Goal: Transaction & Acquisition: Purchase product/service

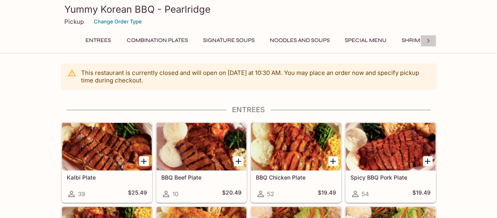
click at [429, 39] on icon at bounding box center [428, 41] width 8 height 8
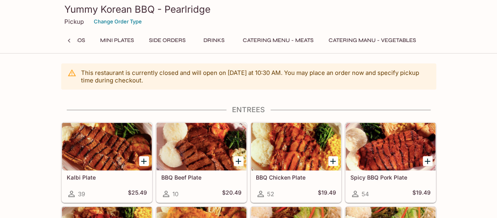
click at [294, 41] on button "Catering Menu - Meats" at bounding box center [277, 40] width 79 height 11
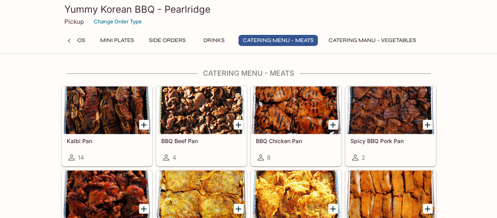
scroll to position [1648, 0]
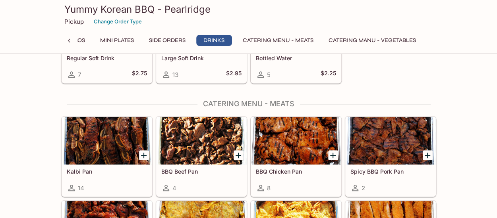
scroll to position [1616, 0]
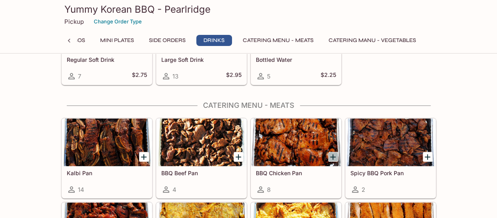
click at [333, 154] on icon "Add BBQ Chicken Pan" at bounding box center [333, 157] width 6 height 6
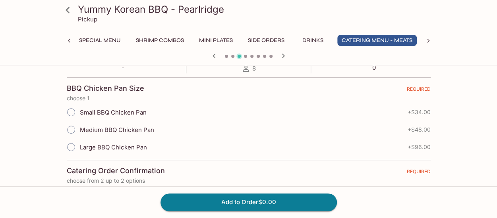
scroll to position [171, 0]
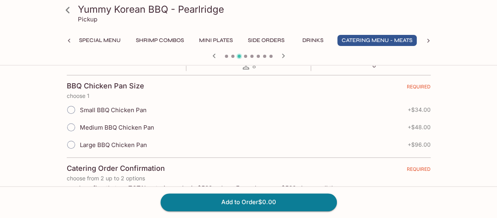
click at [125, 141] on span "Large BBQ Chicken Pan" at bounding box center [113, 145] width 67 height 8
click at [79, 141] on input "Large BBQ Chicken Pan" at bounding box center [71, 145] width 17 height 17
radio input "true"
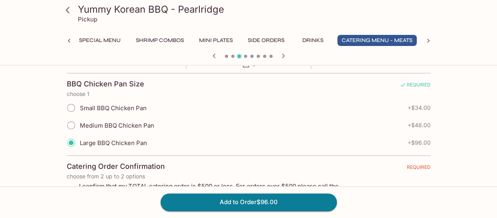
scroll to position [218, 0]
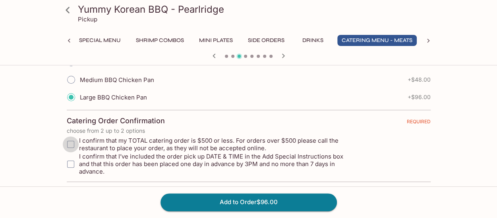
click at [72, 144] on input "I confirm that my TOTAL catering order is $500 or less. For orders over $500 pl…" at bounding box center [71, 145] width 16 height 16
checkbox input "true"
click at [71, 157] on input "I confirm that I’ve included the order pick up DATE & TIME in the Add Special I…" at bounding box center [71, 164] width 16 height 16
checkbox input "true"
click at [70, 145] on input "I confirm that my TOTAL catering order is $500 or less. For orders over $500 pl…" at bounding box center [71, 145] width 16 height 16
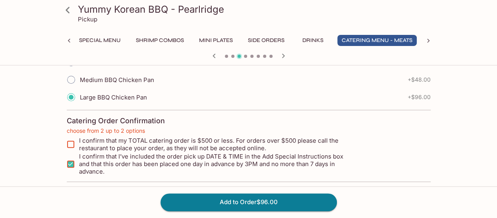
click at [72, 145] on input "I confirm that my TOTAL catering order is $500 or less. For orders over $500 pl…" at bounding box center [71, 145] width 16 height 16
checkbox input "true"
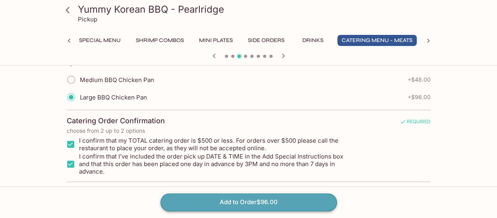
click at [186, 208] on button "Add to Order $96.00" at bounding box center [248, 202] width 176 height 17
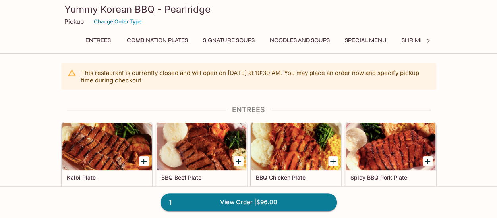
click at [428, 37] on div at bounding box center [428, 41] width 16 height 12
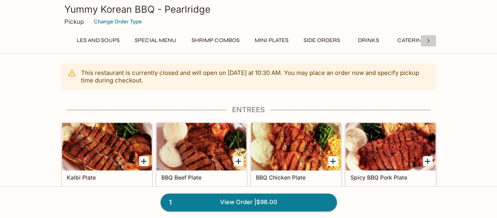
click at [428, 37] on div at bounding box center [428, 41] width 16 height 12
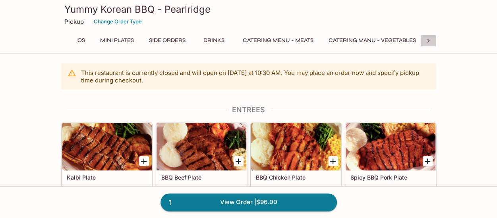
click at [428, 37] on div at bounding box center [428, 41] width 16 height 12
click at [428, 37] on div "Entrees Combination Plates Signature Soups Noodles and Soups Special Menu Shrim…" at bounding box center [248, 43] width 375 height 16
click at [295, 31] on div "Yummy Korean BBQ - Pearlridge Pickup Change Order Type" at bounding box center [248, 16] width 381 height 32
click at [293, 40] on button "Catering Menu - Meats" at bounding box center [277, 40] width 79 height 11
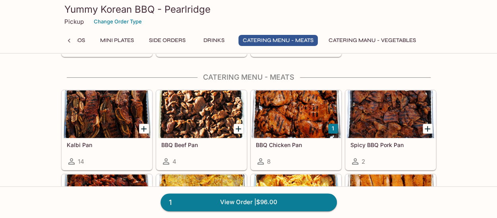
scroll to position [1643, 0]
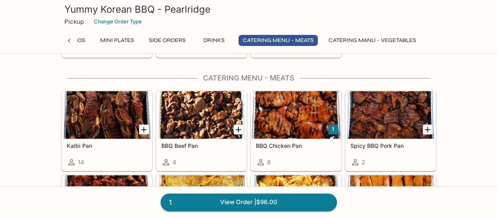
click at [111, 108] on div at bounding box center [107, 115] width 90 height 48
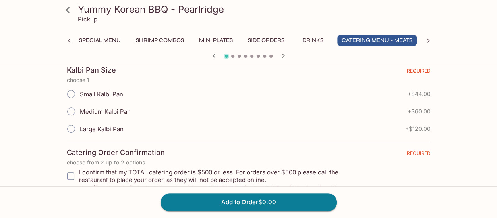
scroll to position [176, 0]
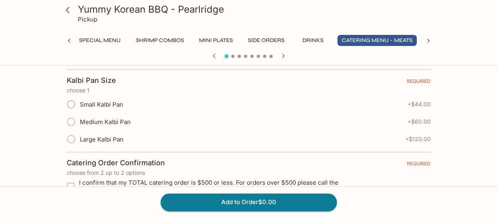
click at [114, 122] on span "Medium Kalbi Pan" at bounding box center [105, 122] width 51 height 8
click at [79, 122] on input "Medium Kalbi Pan" at bounding box center [71, 122] width 17 height 17
radio input "true"
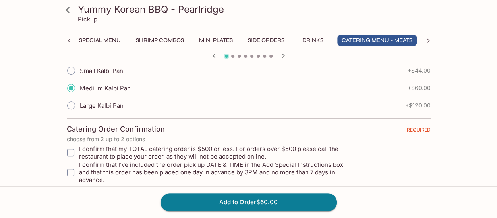
scroll to position [218, 0]
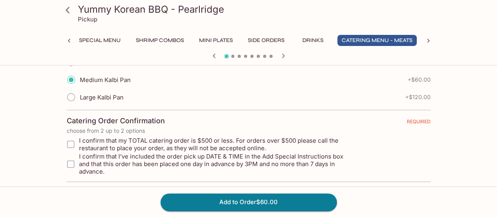
click at [101, 97] on span "Large Kalbi Pan" at bounding box center [102, 98] width 44 height 8
click at [79, 97] on input "Large Kalbi Pan" at bounding box center [71, 97] width 17 height 17
radio input "true"
click at [74, 141] on input "I confirm that my TOTAL catering order is $500 or less. For orders over $500 pl…" at bounding box center [71, 145] width 16 height 16
checkbox input "true"
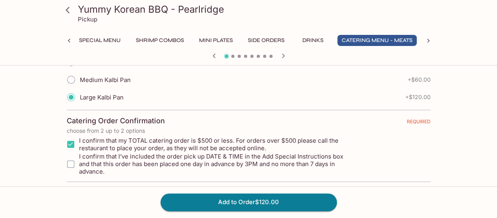
click at [73, 156] on input "I confirm that I’ve included the order pick up DATE & TIME in the Add Special I…" at bounding box center [71, 164] width 16 height 16
checkbox input "true"
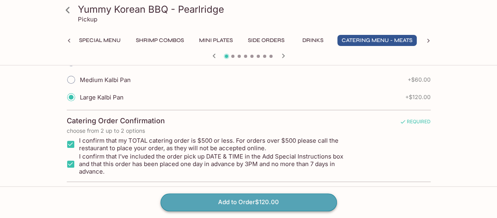
click at [176, 207] on button "Add to Order $120.00" at bounding box center [248, 202] width 176 height 17
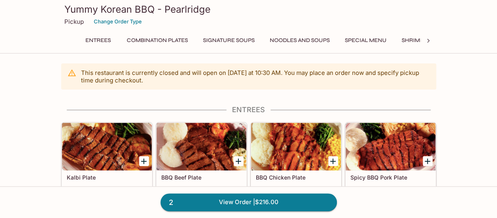
click at [431, 44] on icon at bounding box center [428, 41] width 8 height 8
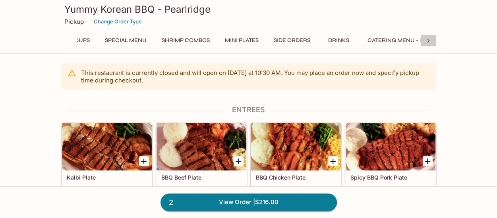
click at [431, 44] on icon at bounding box center [428, 41] width 8 height 8
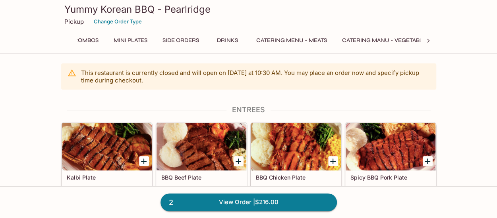
scroll to position [0, 369]
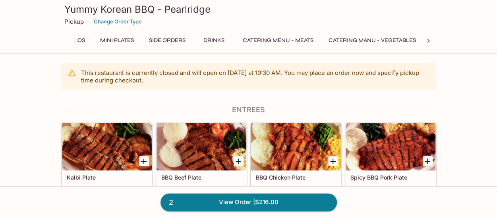
click at [431, 44] on icon at bounding box center [428, 41] width 8 height 8
click at [431, 44] on div "Entrees Combination Plates Signature Soups Noodles and Soups Special Menu Shrim…" at bounding box center [248, 43] width 375 height 16
click at [307, 39] on button "Catering Menu - Meats" at bounding box center [277, 40] width 79 height 11
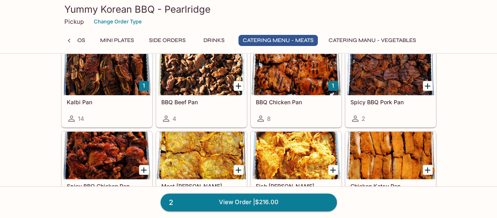
scroll to position [1686, 0]
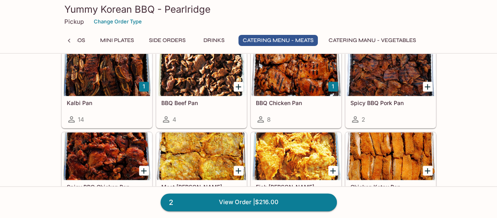
click at [222, 133] on div at bounding box center [201, 157] width 90 height 48
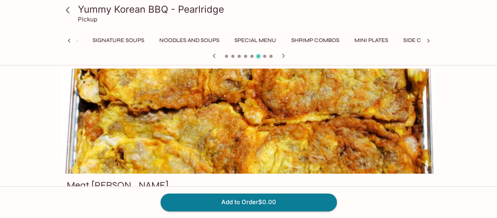
scroll to position [0, 266]
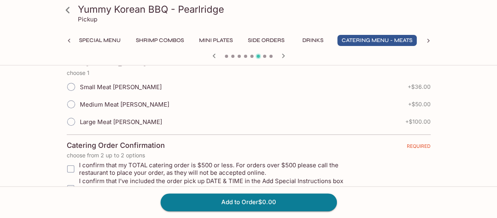
click at [96, 124] on span "Large Meat [PERSON_NAME]" at bounding box center [121, 122] width 82 height 8
click at [79, 124] on input "Large Meat [PERSON_NAME]" at bounding box center [71, 122] width 17 height 17
radio input "true"
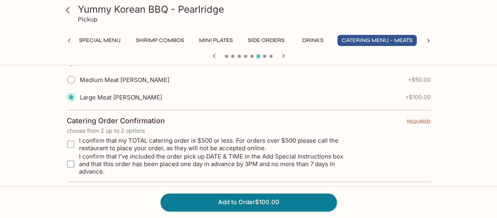
click at [73, 140] on input "I confirm that my TOTAL catering order is $500 or less. For orders over $500 pl…" at bounding box center [71, 145] width 16 height 16
checkbox input "true"
click at [71, 157] on input "I confirm that I’ve included the order pick up DATE & TIME in the Add Special I…" at bounding box center [71, 164] width 16 height 16
checkbox input "true"
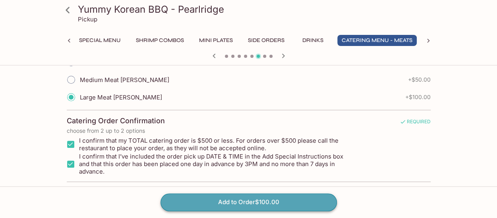
click at [195, 210] on button "Add to Order $100.00" at bounding box center [248, 202] width 176 height 17
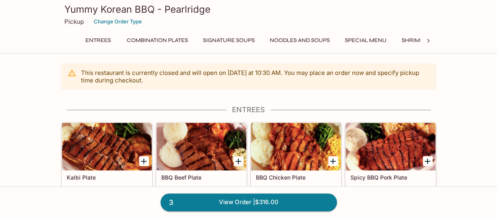
click at [429, 40] on icon at bounding box center [428, 41] width 8 height 8
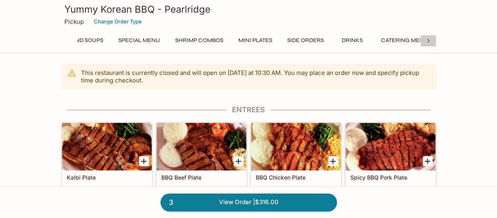
click at [429, 40] on icon at bounding box center [428, 41] width 8 height 8
click at [429, 40] on div "Entrees Combination Plates Signature Soups Noodles and Soups Special Menu Shrim…" at bounding box center [248, 43] width 375 height 16
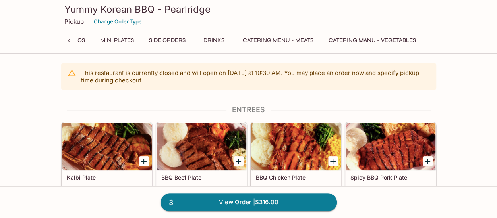
click at [303, 45] on button "Catering Menu - Meats" at bounding box center [277, 40] width 79 height 11
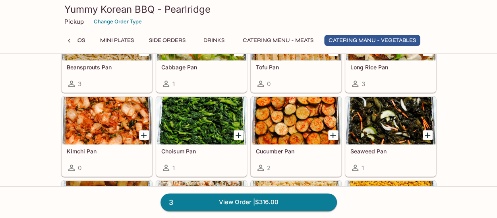
scroll to position [2004, 0]
click at [239, 131] on icon "Add Choisum Pan" at bounding box center [239, 136] width 10 height 10
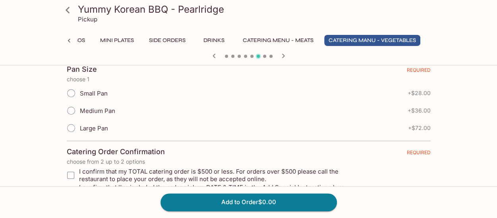
scroll to position [187, 0]
click at [71, 96] on input "Small Pan" at bounding box center [71, 93] width 17 height 17
radio input "true"
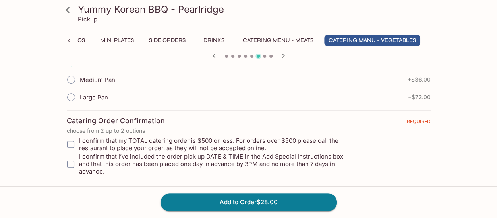
scroll to position [197, 0]
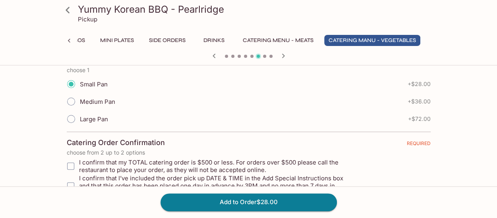
click at [81, 106] on label "Medium Pan" at bounding box center [88, 101] width 53 height 17
click at [79, 106] on input "Medium Pan" at bounding box center [71, 101] width 17 height 17
radio input "true"
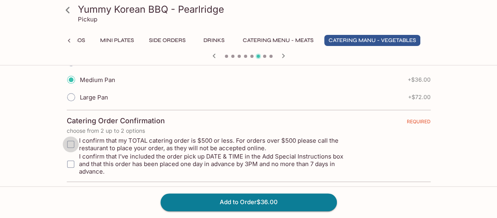
click at [71, 142] on input "I confirm that my TOTAL catering order is $500 or less. For orders over $500 pl…" at bounding box center [71, 145] width 16 height 16
checkbox input "true"
click at [71, 158] on input "I confirm that I’ve included the order pick up DATE & TIME in the Add Special I…" at bounding box center [71, 164] width 16 height 16
checkbox input "true"
click at [196, 202] on button "Add to Order $36.00" at bounding box center [248, 202] width 176 height 17
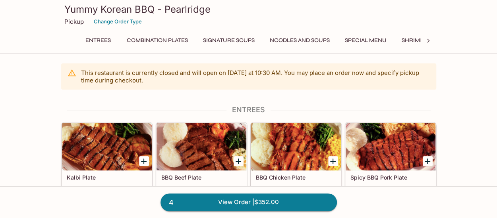
click at [427, 40] on icon at bounding box center [428, 41] width 2 height 4
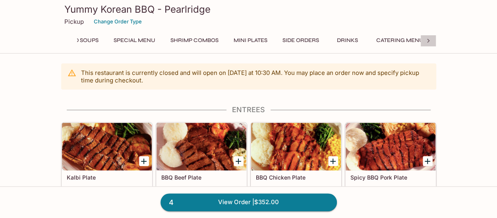
scroll to position [0, 369]
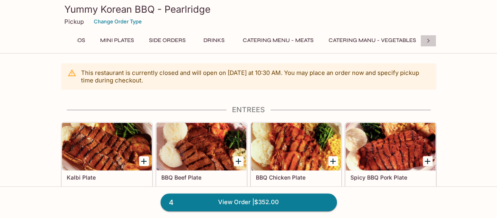
click at [427, 40] on icon at bounding box center [428, 41] width 2 height 4
click at [427, 40] on div "Entrees Combination Plates Signature Soups Noodles and Soups Special Menu Shrim…" at bounding box center [248, 43] width 375 height 16
click at [303, 38] on button "Catering Menu - Meats" at bounding box center [277, 40] width 79 height 11
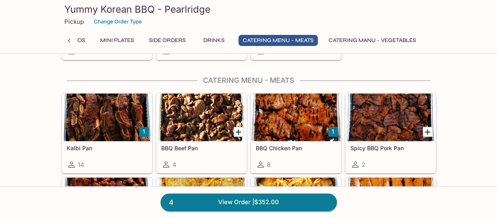
click at [354, 41] on button "Catering Manu - Vegetables" at bounding box center [372, 40] width 96 height 11
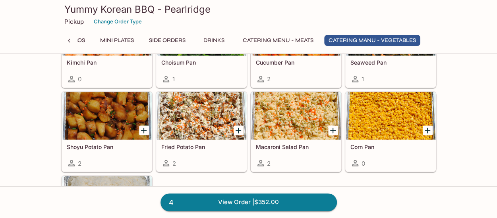
scroll to position [2105, 0]
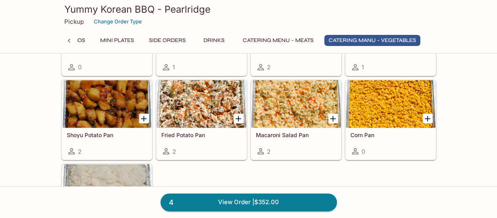
click at [141, 114] on icon "Add Shoyu Potato Pan" at bounding box center [144, 119] width 10 height 10
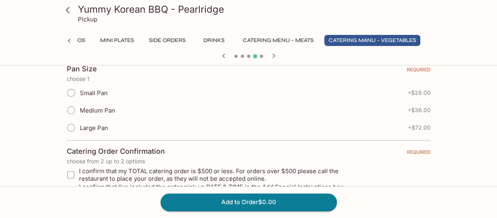
scroll to position [187, 0]
click at [73, 90] on input "Small Pan" at bounding box center [71, 93] width 17 height 17
radio input "true"
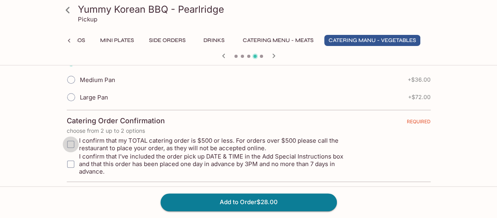
click at [68, 146] on input "I confirm that my TOTAL catering order is $500 or less. For orders over $500 pl…" at bounding box center [71, 145] width 16 height 16
checkbox input "true"
click at [69, 156] on input "I confirm that I’ve included the order pick up DATE & TIME in the Add Special I…" at bounding box center [71, 164] width 16 height 16
checkbox input "true"
click at [203, 199] on button "Add to Order $28.00" at bounding box center [248, 202] width 176 height 17
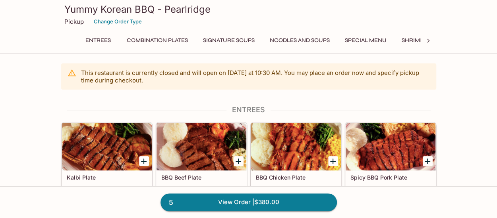
click at [427, 41] on icon at bounding box center [428, 41] width 8 height 8
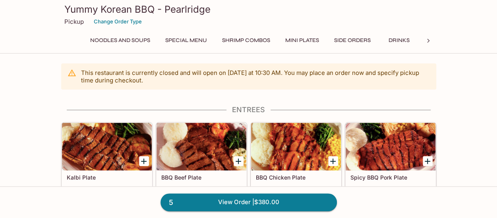
click at [427, 41] on icon at bounding box center [428, 41] width 8 height 8
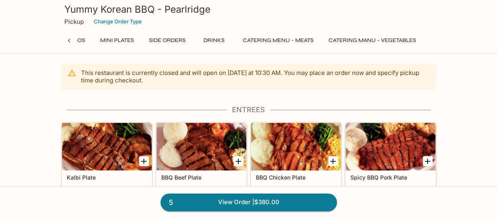
click at [427, 41] on div "Entrees Combination Plates Signature Soups Noodles and Soups Special Menu Shrim…" at bounding box center [248, 43] width 375 height 16
click at [343, 37] on button "Catering Manu - Vegetables" at bounding box center [372, 40] width 96 height 11
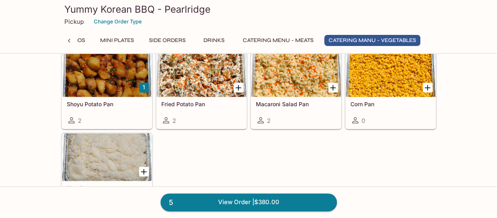
scroll to position [2158, 0]
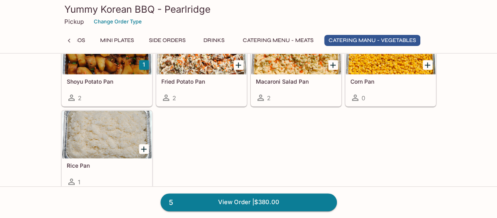
click at [145, 141] on div at bounding box center [144, 149] width 16 height 16
click at [146, 145] on icon "Add Rice Pan" at bounding box center [144, 150] width 10 height 10
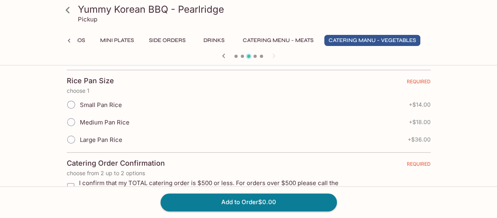
scroll to position [176, 0]
click at [83, 125] on span "Medium Pan Rice" at bounding box center [105, 123] width 50 height 8
click at [79, 125] on input "Medium Pan Rice" at bounding box center [71, 122] width 17 height 17
radio input "true"
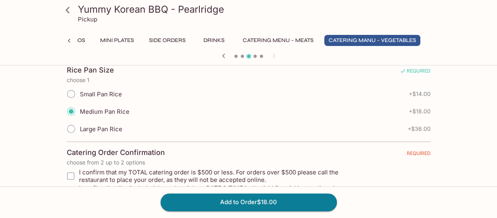
click at [81, 127] on span "Large Pan Rice" at bounding box center [101, 129] width 42 height 8
click at [79, 127] on input "Large Pan Rice" at bounding box center [71, 129] width 17 height 17
radio input "true"
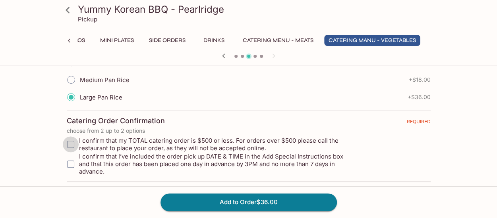
click at [71, 145] on input "I confirm that my TOTAL catering order is $500 or less. For orders over $500 pl…" at bounding box center [71, 145] width 16 height 16
checkbox input "true"
click at [71, 157] on input "I confirm that I’ve included the order pick up DATE & TIME in the Add Special I…" at bounding box center [71, 164] width 16 height 16
checkbox input "true"
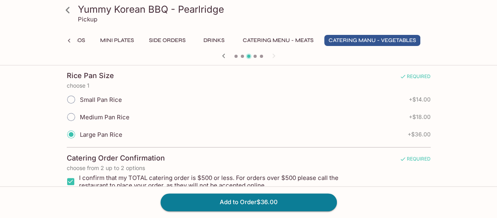
click at [72, 120] on input "Medium Pan Rice" at bounding box center [71, 117] width 17 height 17
radio input "true"
click at [177, 195] on button "Add to Order $18.00" at bounding box center [248, 202] width 176 height 17
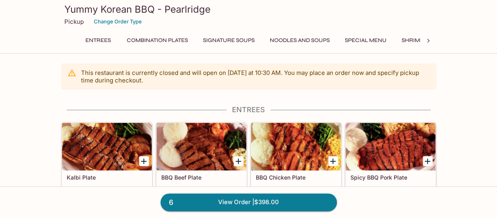
click at [429, 36] on div at bounding box center [428, 41] width 16 height 12
click at [374, 40] on button "Catering Manu - Vegetables" at bounding box center [372, 40] width 96 height 11
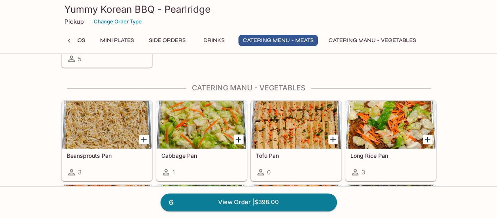
scroll to position [1915, 0]
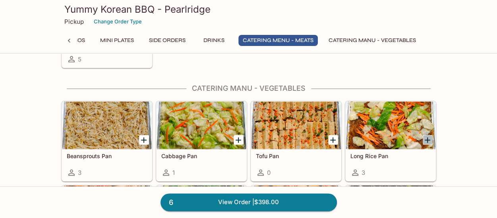
click at [430, 135] on icon "Add Long Rice Pan" at bounding box center [428, 140] width 10 height 10
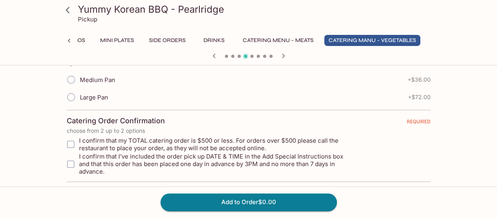
scroll to position [191, 0]
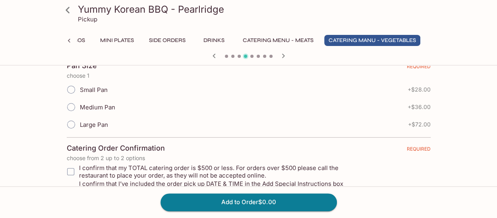
click at [87, 105] on span "Medium Pan" at bounding box center [97, 108] width 35 height 8
click at [79, 105] on input "Medium Pan" at bounding box center [71, 107] width 17 height 17
radio input "true"
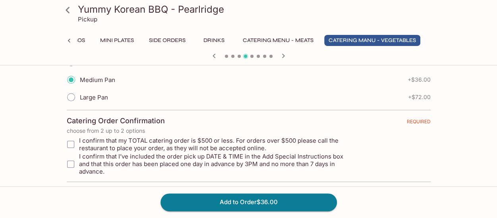
click at [84, 139] on span "I confirm that my TOTAL catering order is $500 or less. For orders over $500 pl…" at bounding box center [216, 144] width 275 height 15
click at [79, 139] on input "I confirm that my TOTAL catering order is $500 or less. For orders over $500 pl…" at bounding box center [71, 145] width 16 height 16
checkbox input "true"
click at [72, 162] on input "I confirm that I’ve included the order pick up DATE & TIME in the Add Special I…" at bounding box center [71, 164] width 16 height 16
checkbox input "true"
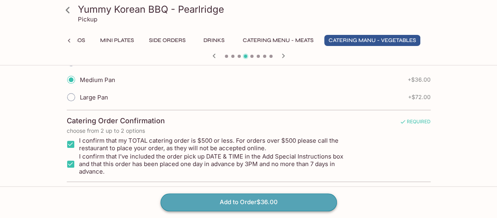
click at [178, 199] on button "Add to Order $36.00" at bounding box center [248, 202] width 176 height 17
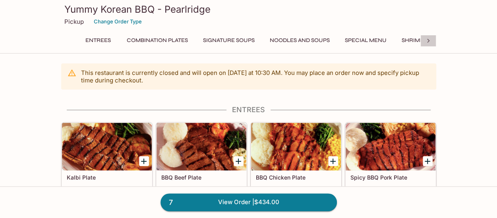
click at [430, 41] on icon at bounding box center [428, 41] width 8 height 8
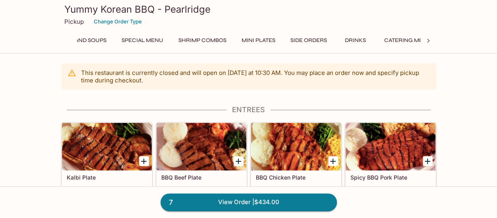
scroll to position [0, 369]
click at [430, 41] on div "Entrees Combination Plates Signature Soups Noodles and Soups Special Menu Shrim…" at bounding box center [248, 43] width 375 height 16
click at [268, 204] on link "7 View Order | $434.00" at bounding box center [248, 202] width 176 height 17
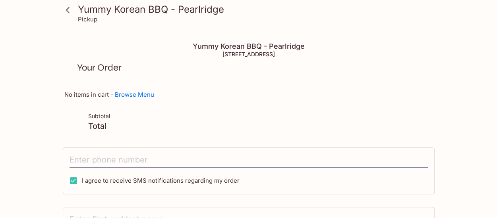
click at [71, 13] on icon at bounding box center [68, 10] width 14 height 14
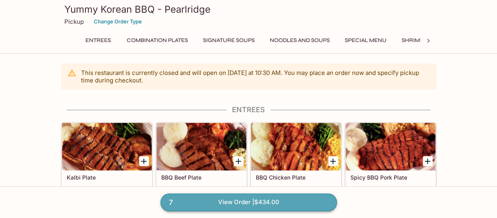
click at [247, 203] on link "7 View Order | $434.00" at bounding box center [248, 202] width 176 height 17
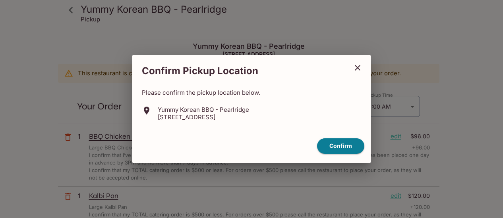
click at [330, 154] on div "Confirm" at bounding box center [251, 146] width 232 height 22
click at [332, 152] on button "Confirm" at bounding box center [340, 146] width 47 height 15
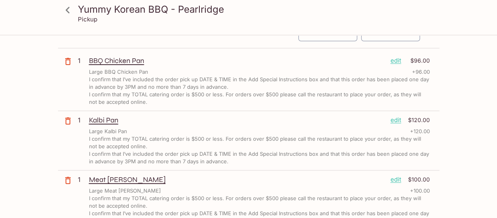
scroll to position [76, 0]
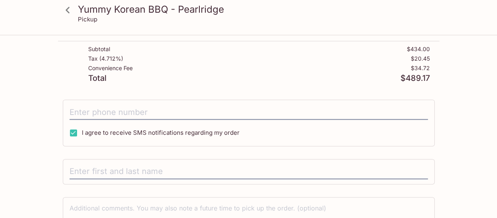
scroll to position [553, 0]
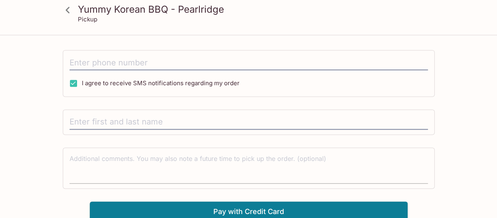
click at [212, 159] on textarea at bounding box center [248, 167] width 358 height 27
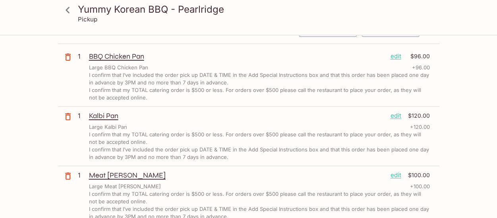
scroll to position [0, 0]
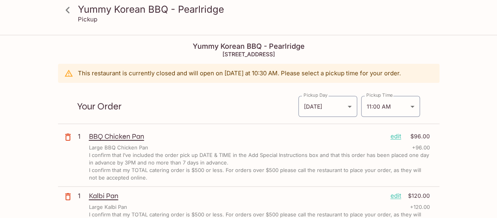
click at [226, 100] on div "Your Order Pickup Day [DATE] [DATE] Pickup Day Pickup Time 11:00 AM [DATE]T21:0…" at bounding box center [248, 103] width 381 height 41
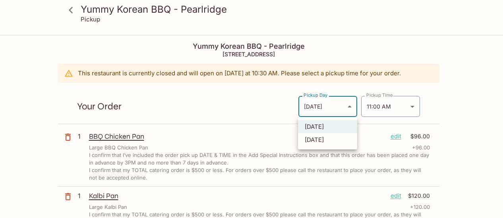
click at [334, 111] on body "Yummy Korean BBQ - Pearlridge Pickup Yummy Korean BBQ - Pearlridge 98-[STREET_A…" at bounding box center [251, 145] width 503 height 218
click at [449, 84] on div at bounding box center [251, 109] width 503 height 218
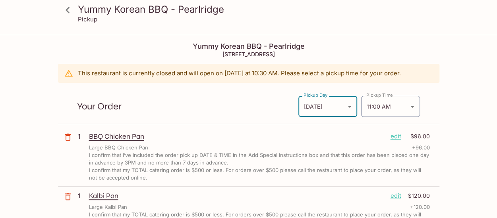
click at [335, 99] on body "Yummy Korean BBQ - Pearlridge Pickup Yummy Korean BBQ - Pearlridge 98-[STREET_A…" at bounding box center [248, 145] width 497 height 218
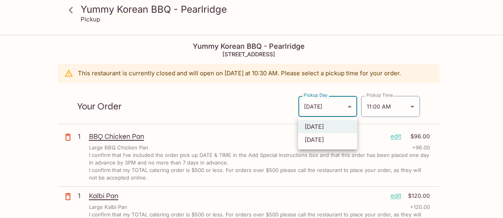
click at [392, 106] on div at bounding box center [251, 109] width 503 height 218
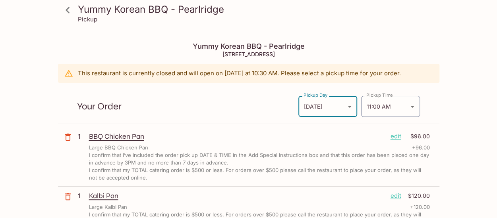
click at [345, 112] on body "Yummy Korean BBQ - Pearlridge Pickup Yummy Korean BBQ - Pearlridge 98-[STREET_A…" at bounding box center [248, 145] width 497 height 218
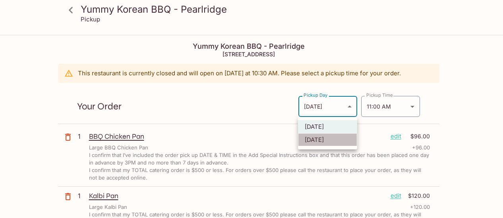
click at [336, 136] on li "[DATE]" at bounding box center [327, 139] width 59 height 13
type input "[DATE]"
type input "[DATE]T21:00:00.000000Z"
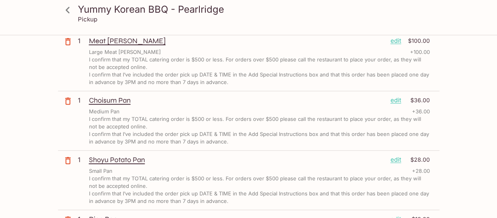
scroll to position [214, 0]
click at [439, 102] on div "Yummy Korean BBQ - Pearlridge Pickup Yummy Korean BBQ - Pearlridge 98-[STREET_A…" at bounding box center [248, 190] width 497 height 738
click at [460, 127] on div "Yummy Korean BBQ - Pearlridge Pickup Yummy Korean BBQ - Pearlridge 98-[STREET_A…" at bounding box center [248, 190] width 497 height 738
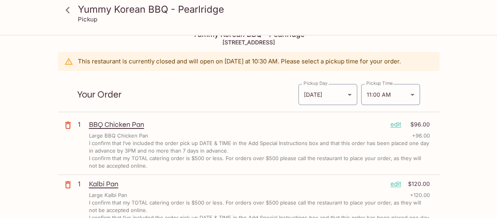
scroll to position [12, 0]
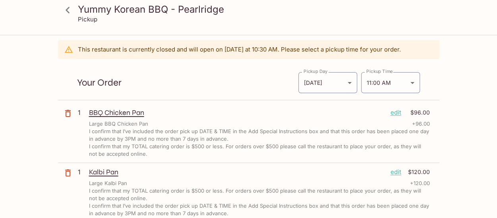
scroll to position [23, 0]
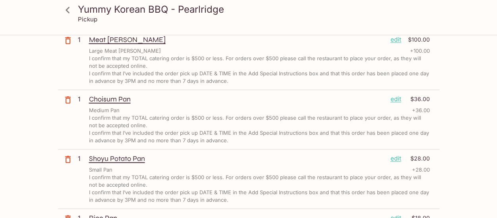
scroll to position [228, 0]
